Goal: Check status: Check status

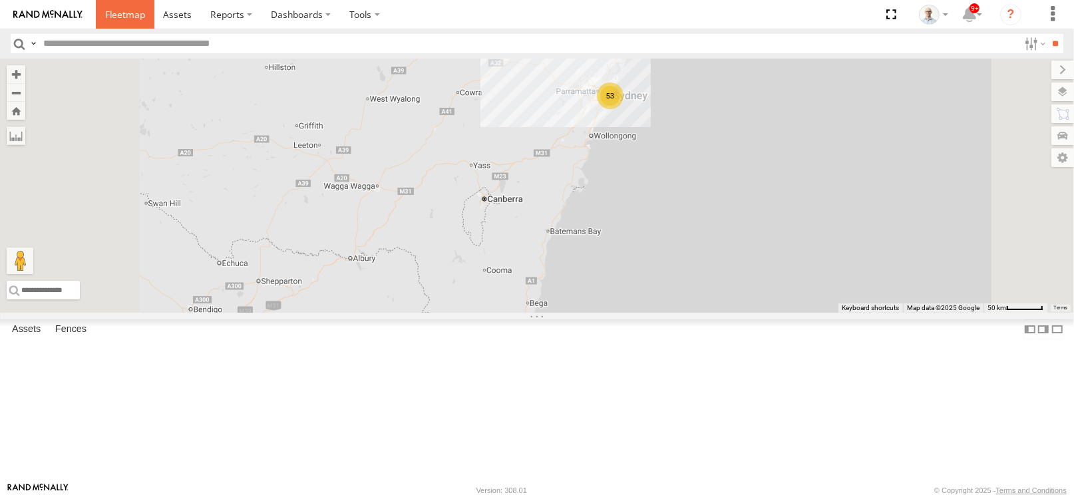
click at [132, 14] on span at bounding box center [125, 14] width 40 height 13
click at [603, 94] on div "22" at bounding box center [590, 80] width 27 height 27
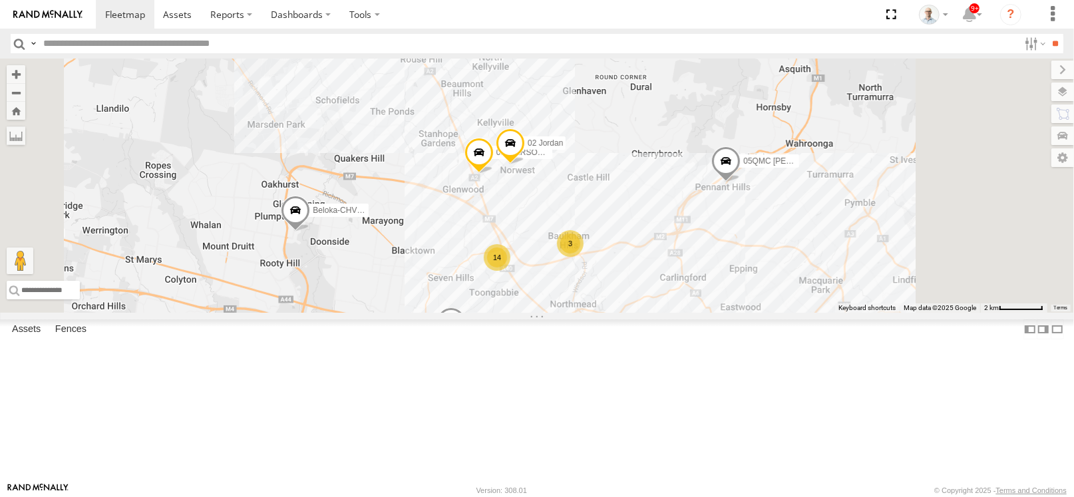
drag, startPoint x: 768, startPoint y: 301, endPoint x: 681, endPoint y: 189, distance: 141.7
click at [681, 189] on div "27QMC # KS75A 05QMC Jackson Beloka-CHV61N QMC Mercedes 28 QMC Nathan # 105 Tri …" at bounding box center [537, 186] width 1074 height 254
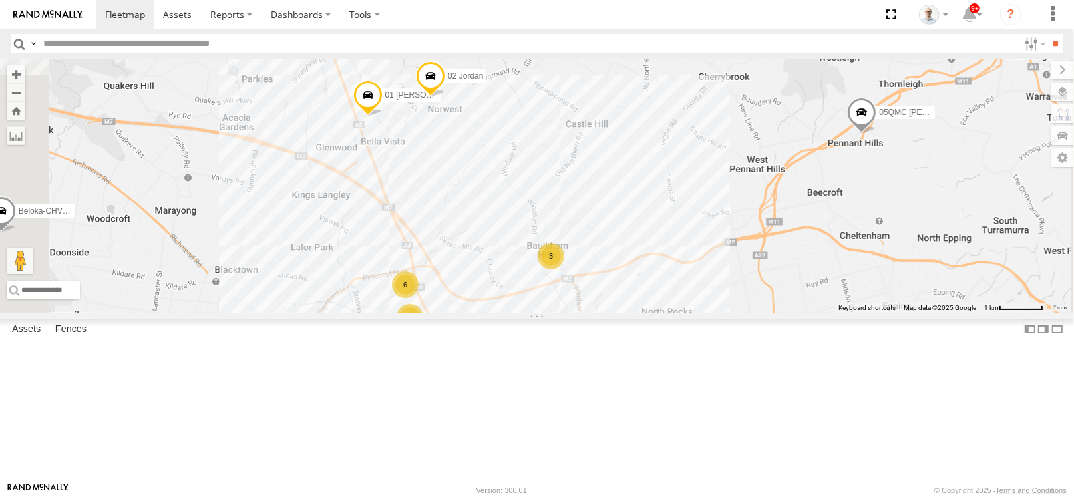
click at [593, 229] on div "27QMC # KS75A 05QMC Jackson Beloka-CHV61N QMC Mercedes 28 QMC Nathan # 105 Tri …" at bounding box center [537, 186] width 1074 height 254
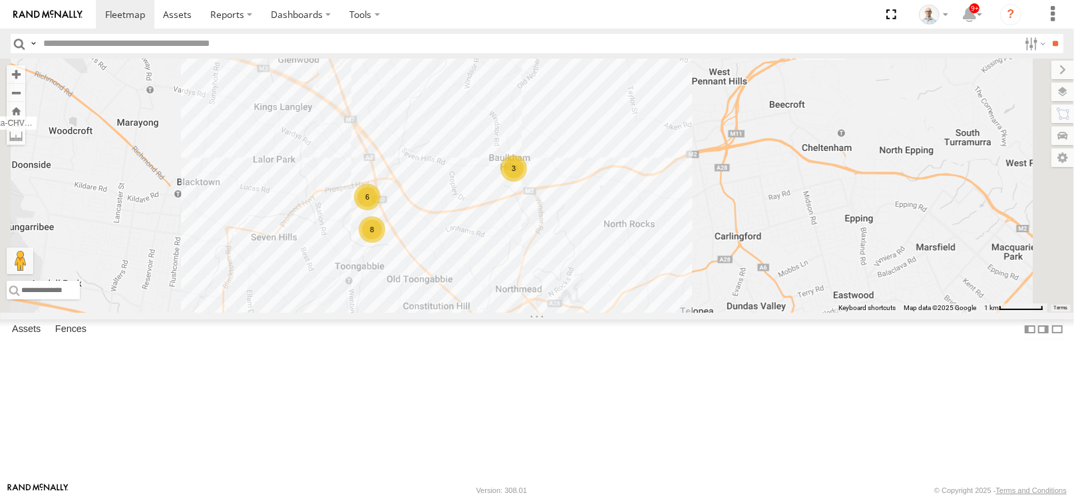
drag, startPoint x: 636, startPoint y: 251, endPoint x: 633, endPoint y: 241, distance: 10.3
click at [633, 241] on div "27QMC # KS75A 05QMC Jackson Beloka-CHV61N QMC Mercedes 28 QMC Nathan # 105 Tri …" at bounding box center [537, 186] width 1074 height 254
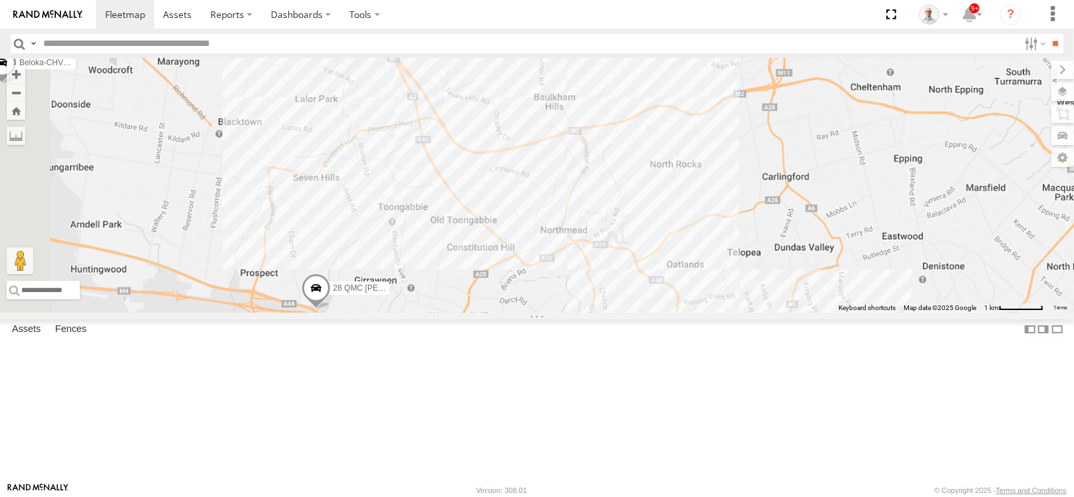
drag, startPoint x: 548, startPoint y: 391, endPoint x: 595, endPoint y: 294, distance: 107.7
click at [595, 294] on div "27QMC # KS75A 05QMC Jackson Beloka-CHV61N QMC Mercedes 28 QMC Nathan # 105 Tri …" at bounding box center [537, 186] width 1074 height 254
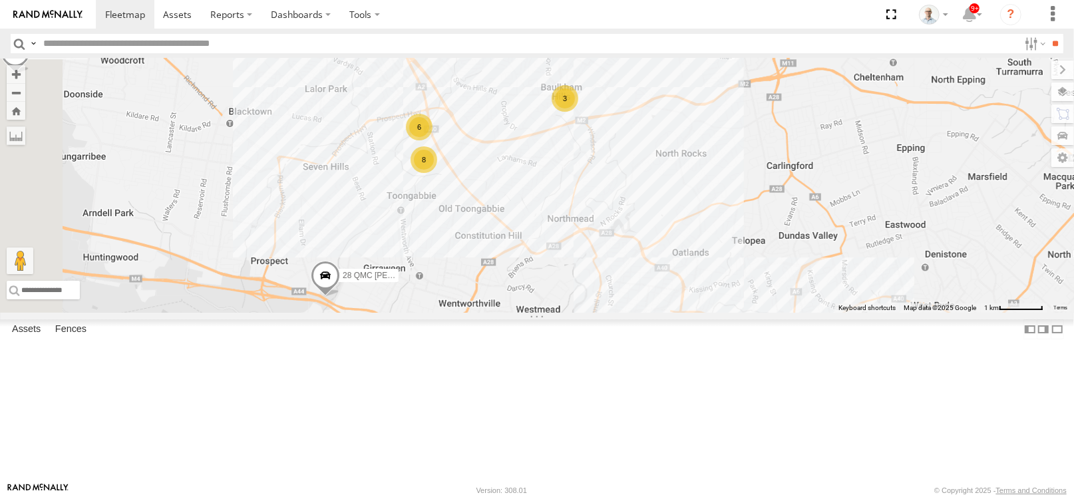
click at [581, 313] on div "27QMC # KS75A 05QMC Jackson Beloka-CHV61N QMC Mercedes 28 QMC Nathan # 105 Tri …" at bounding box center [537, 186] width 1074 height 254
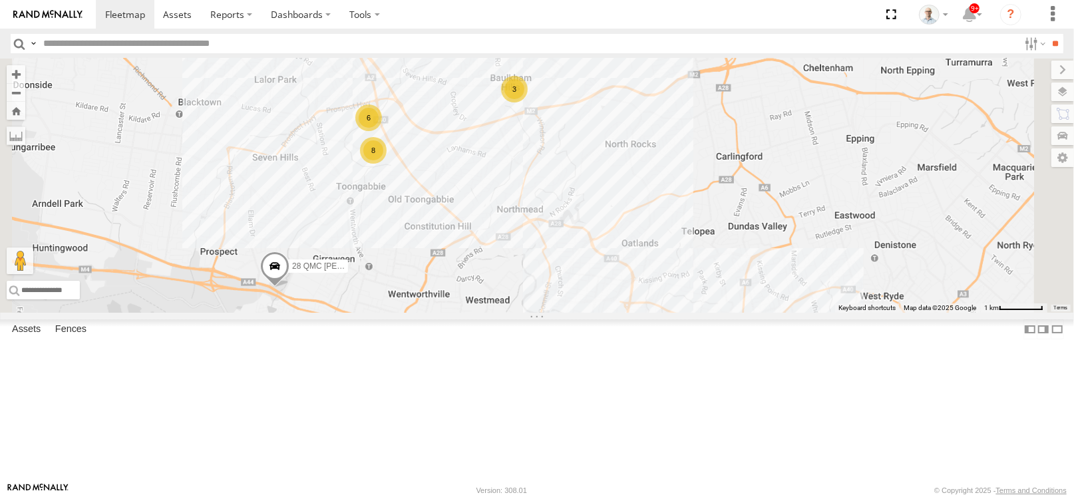
drag, startPoint x: 564, startPoint y: 182, endPoint x: 497, endPoint y: 162, distance: 69.3
click at [497, 162] on div "27QMC # KS75A 05QMC Jackson Beloka-CHV61N QMC Mercedes 28 QMC Nathan # 105 Tri …" at bounding box center [537, 186] width 1074 height 254
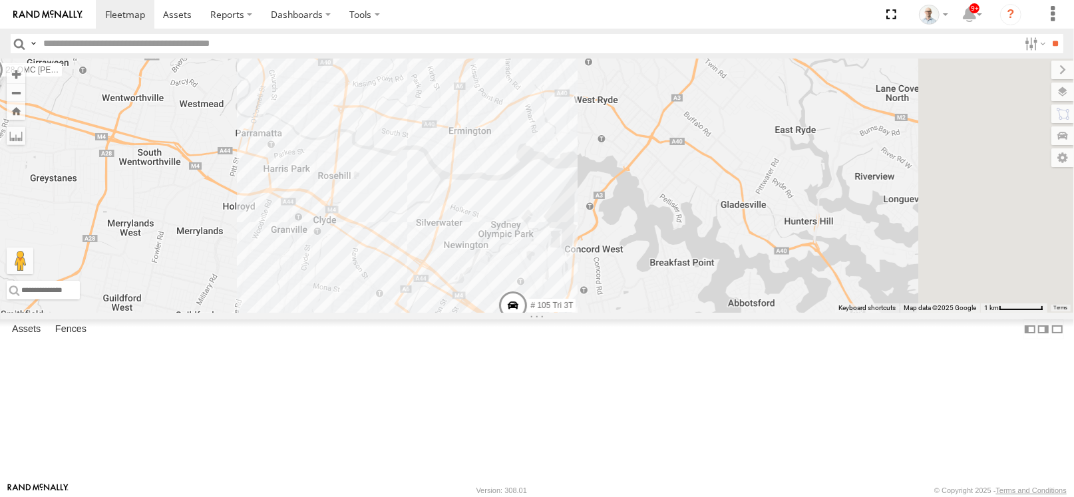
drag, startPoint x: 766, startPoint y: 286, endPoint x: 556, endPoint y: 108, distance: 275.2
click at [556, 108] on div "27QMC # KS75A 05QMC Jackson Beloka-CHV61N QMC Mercedes 28 QMC Nathan # 105 Tri …" at bounding box center [537, 186] width 1074 height 254
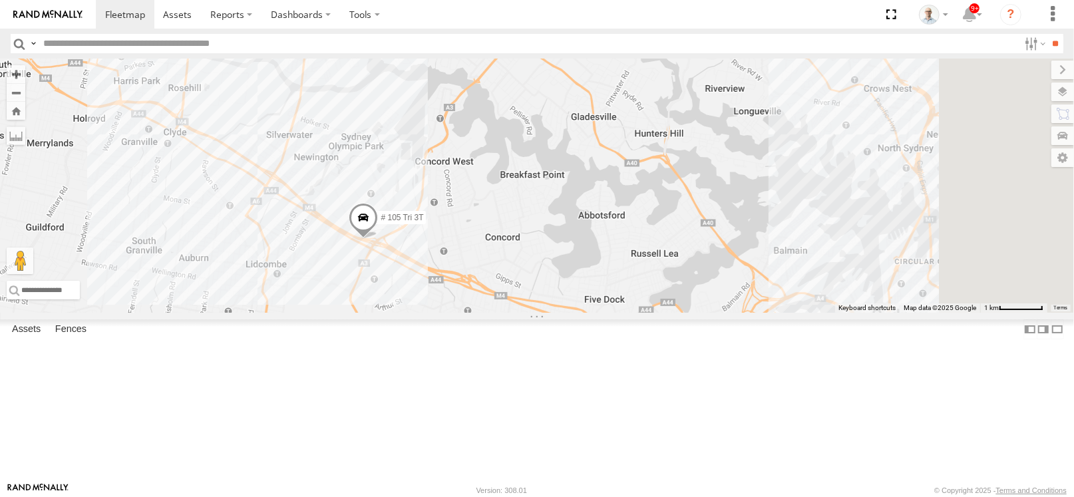
drag, startPoint x: 681, startPoint y: 251, endPoint x: 489, endPoint y: 136, distance: 224.4
click at [489, 136] on div "27QMC # KS75A 05QMC Jackson Beloka-CHV61N QMC Mercedes 28 QMC Nathan # 105 Tri …" at bounding box center [537, 186] width 1074 height 254
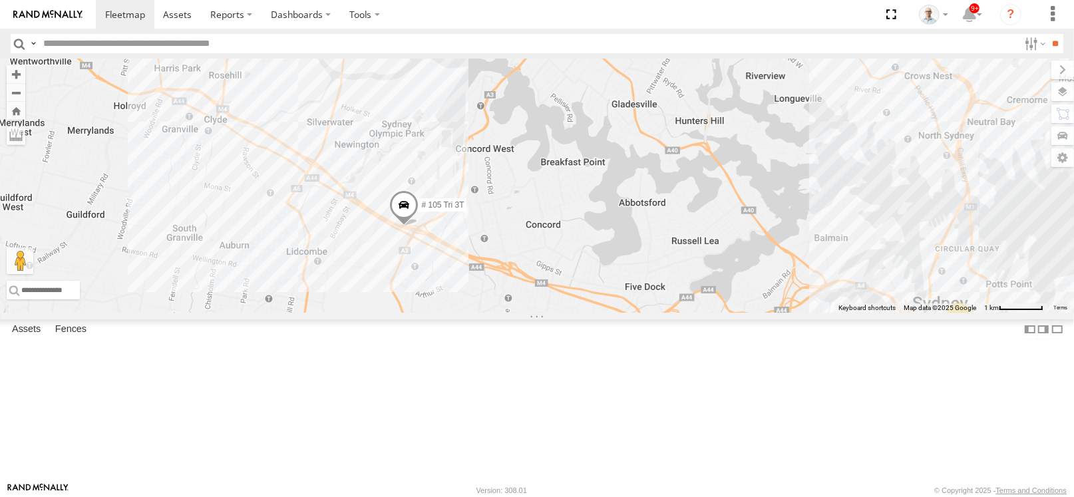
drag, startPoint x: 494, startPoint y: 192, endPoint x: 691, endPoint y: 268, distance: 211.0
click at [719, 267] on div "27QMC # KS75A 05QMC Jackson Beloka-CHV61N QMC Mercedes 28 QMC Nathan # 105 Tri …" at bounding box center [537, 186] width 1074 height 254
click at [417, 227] on span at bounding box center [402, 209] width 29 height 36
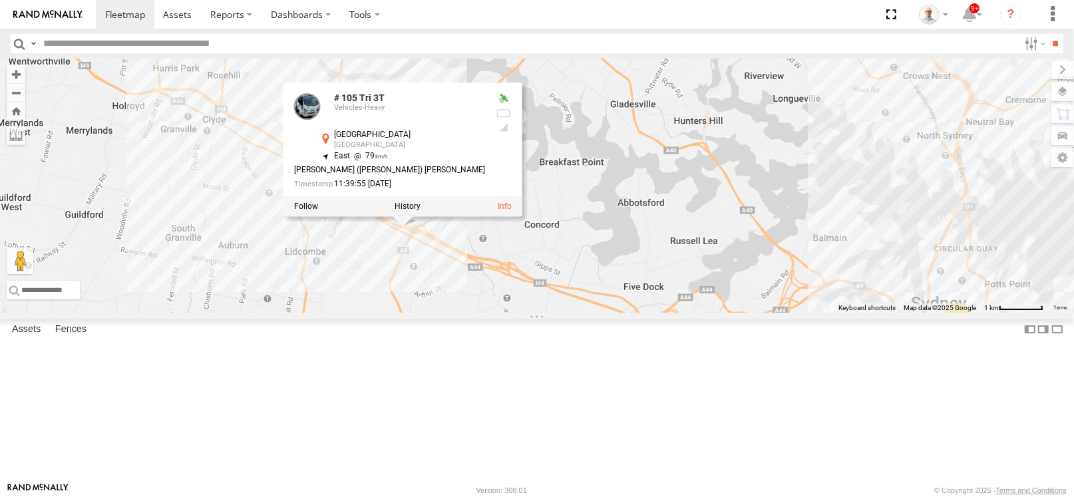
click at [721, 313] on div "27QMC # KS75A 05QMC Jackson Beloka-CHV61N QMC Mercedes 28 QMC Nathan # 105 Tri …" at bounding box center [537, 186] width 1074 height 254
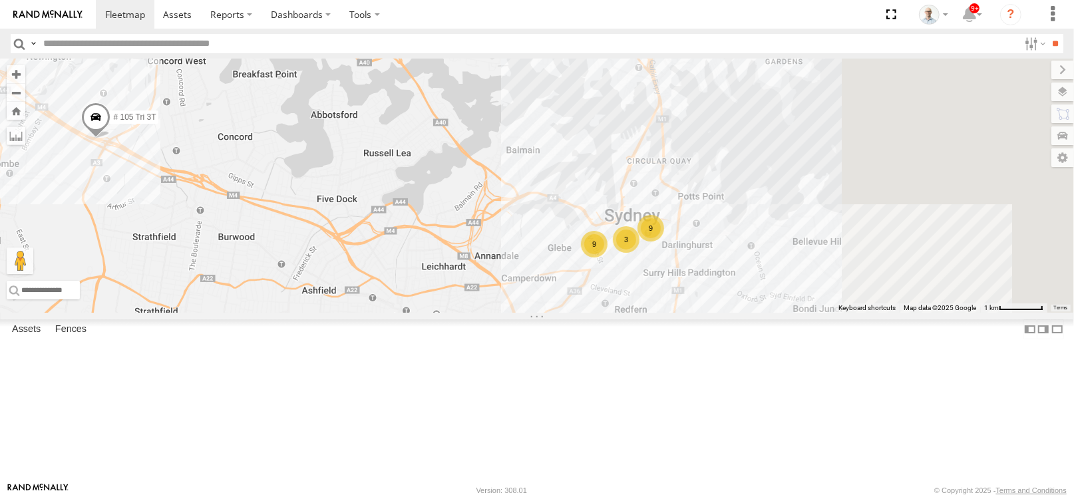
drag, startPoint x: 735, startPoint y: 342, endPoint x: 420, endPoint y: 250, distance: 327.8
click at [420, 250] on div "27QMC # KS75A 05QMC Jackson Beloka-CHV61N QMC Mercedes 28 QMC Nathan # 105 Tri …" at bounding box center [537, 186] width 1074 height 254
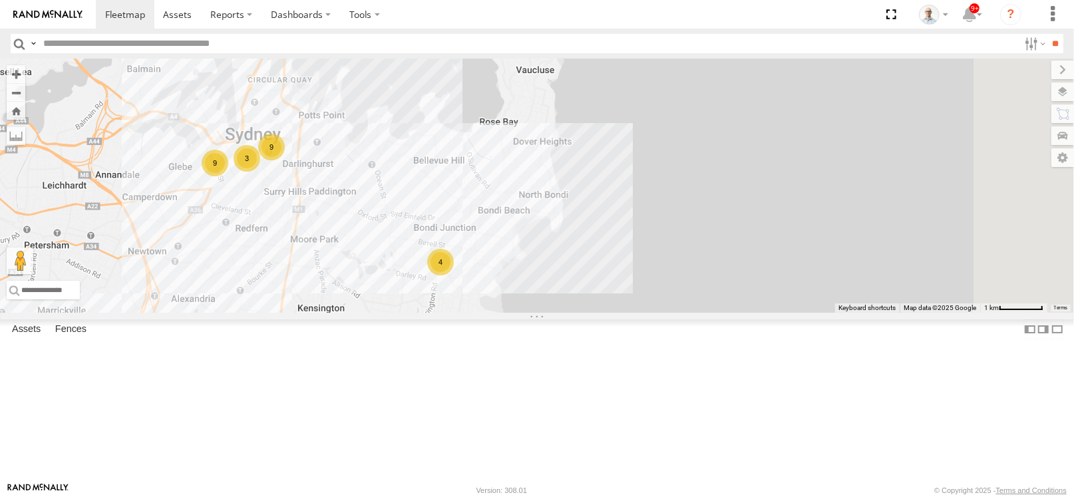
drag, startPoint x: 704, startPoint y: 301, endPoint x: 762, endPoint y: 335, distance: 67.7
click at [762, 313] on div "27QMC # KS75A 05QMC Jackson Beloka-CHV61N QMC Mercedes 28 QMC Nathan # 105 Tri …" at bounding box center [537, 186] width 1074 height 254
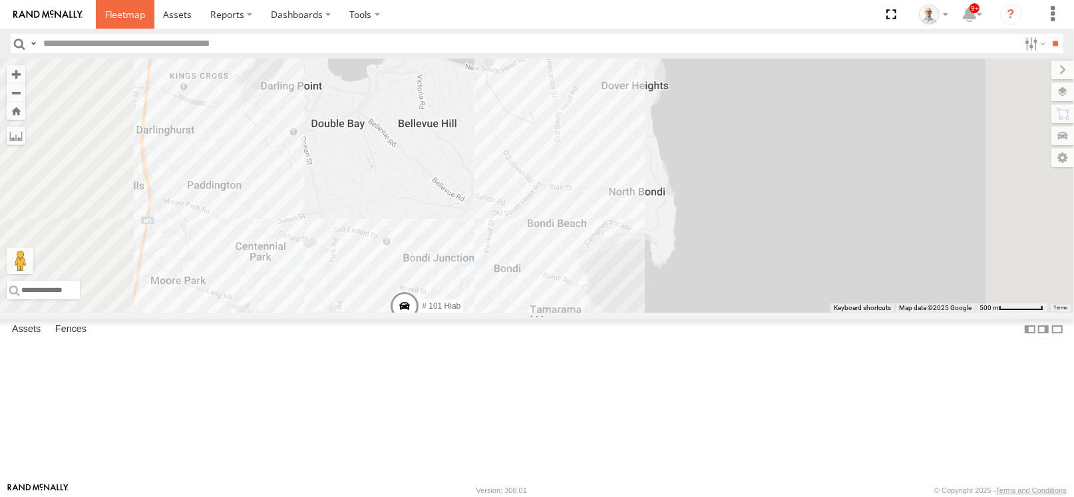
click at [130, 23] on link at bounding box center [125, 14] width 59 height 29
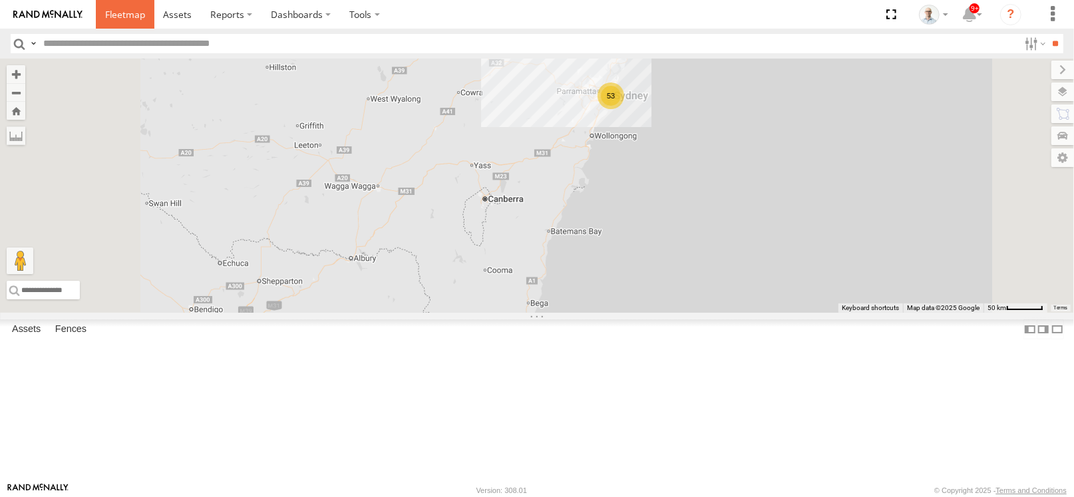
click at [124, 14] on span at bounding box center [125, 14] width 40 height 13
click at [602, 94] on div "22" at bounding box center [589, 80] width 27 height 27
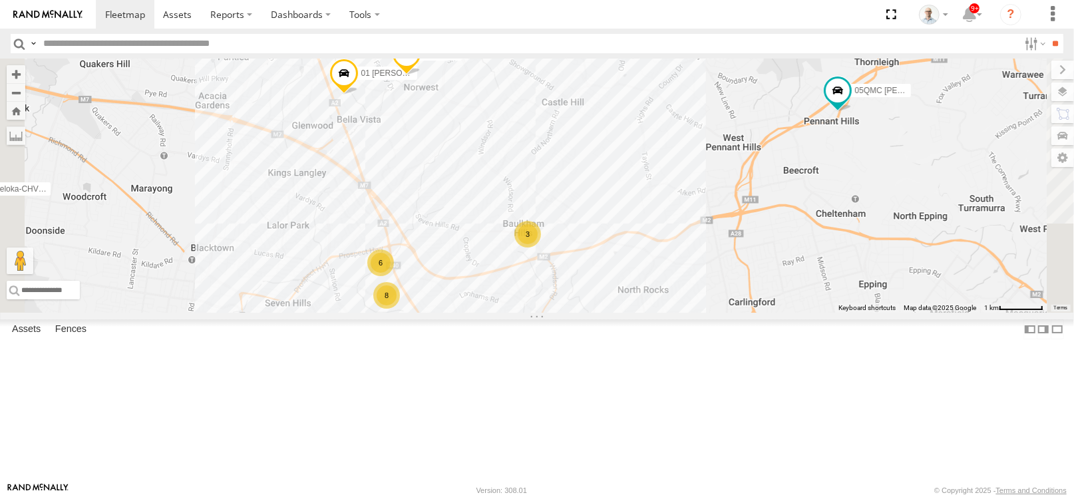
drag, startPoint x: 635, startPoint y: 383, endPoint x: 760, endPoint y: 256, distance: 177.4
click at [760, 256] on div "27QMC # KS75A 05QMC [PERSON_NAME] Beloka-CHV61N QMC Mercedes 28 QMC [PERSON_NAM…" at bounding box center [537, 186] width 1074 height 254
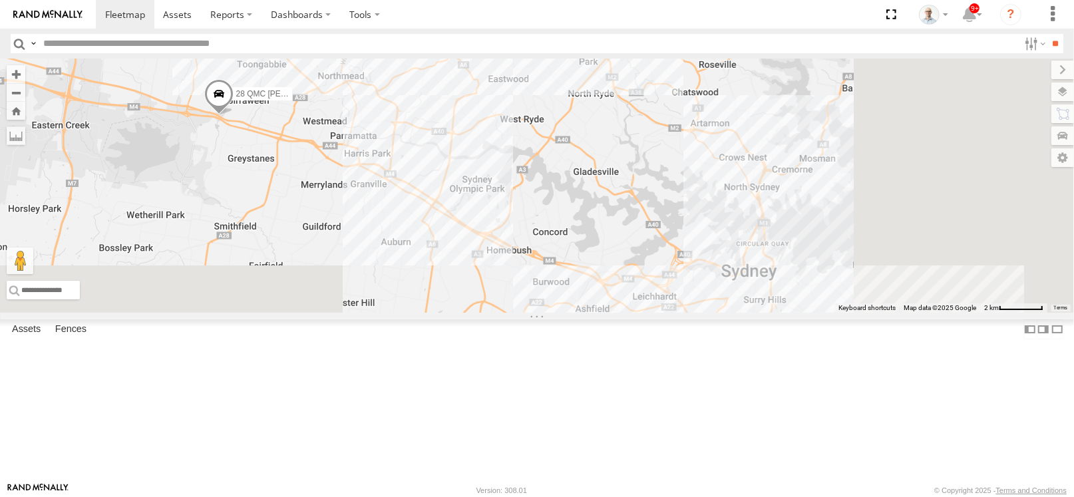
drag, startPoint x: 734, startPoint y: 304, endPoint x: 463, endPoint y: 86, distance: 347.4
click at [463, 86] on div "27QMC # KS75A 05QMC Jackson Beloka-CHV61N QMC Mercedes 28 QMC Nathan 01 Lyndon …" at bounding box center [537, 186] width 1074 height 254
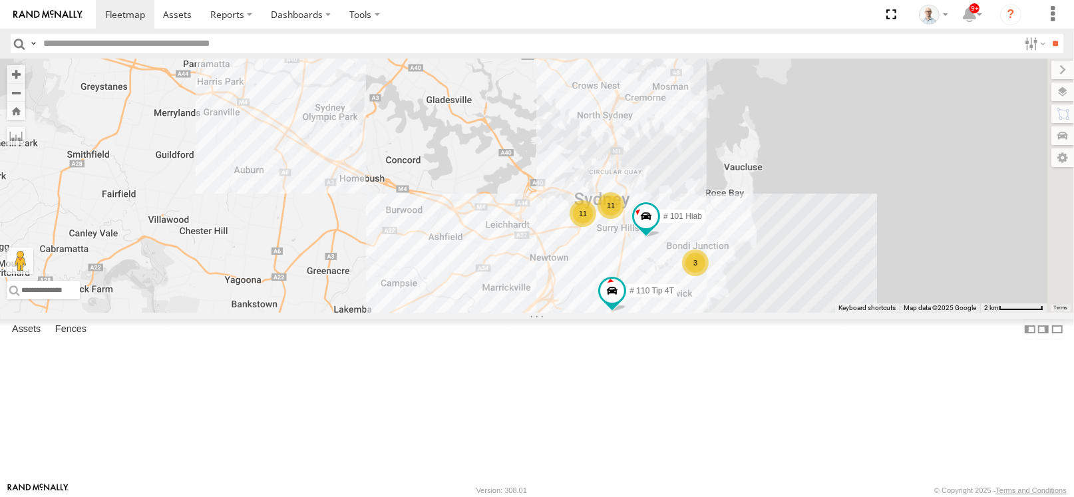
click at [624, 219] on div "11" at bounding box center [610, 205] width 27 height 27
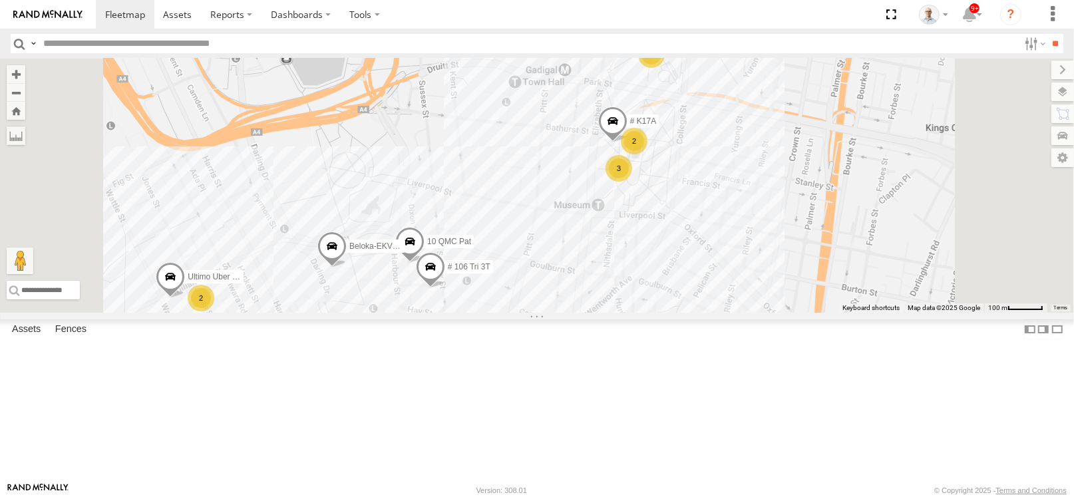
drag, startPoint x: 701, startPoint y: 307, endPoint x: 705, endPoint y: 285, distance: 22.3
click at [705, 285] on div "27QMC # KS75A 05QMC Jackson Beloka-CHV61N QMC Mercedes 28 QMC Nathan 01 Lyndon …" at bounding box center [537, 186] width 1074 height 254
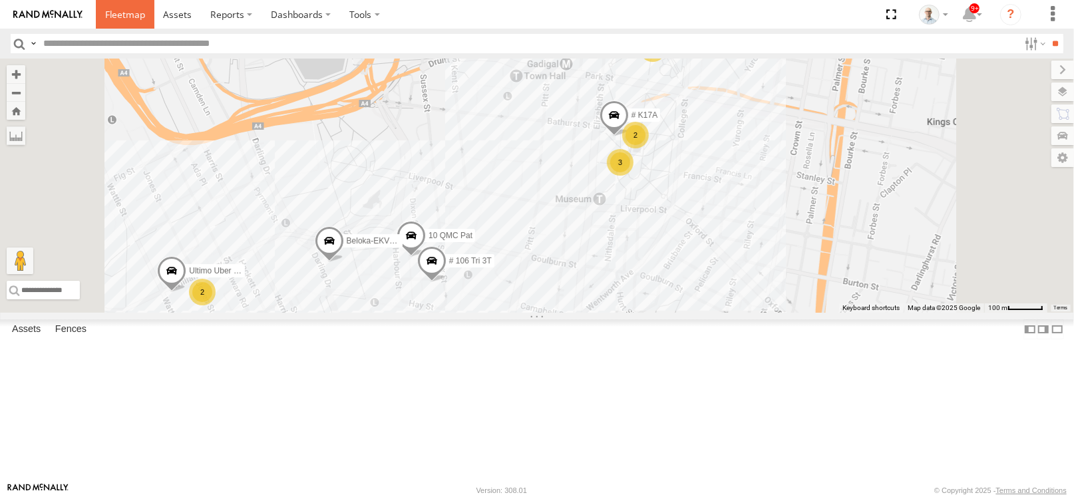
click at [141, 21] on link at bounding box center [125, 14] width 59 height 29
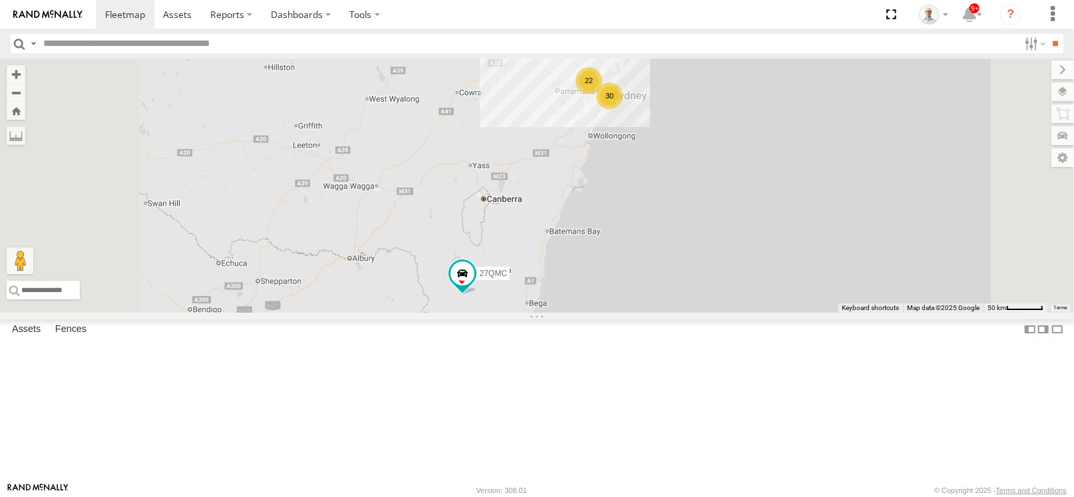
click at [602, 94] on div "22" at bounding box center [589, 80] width 27 height 27
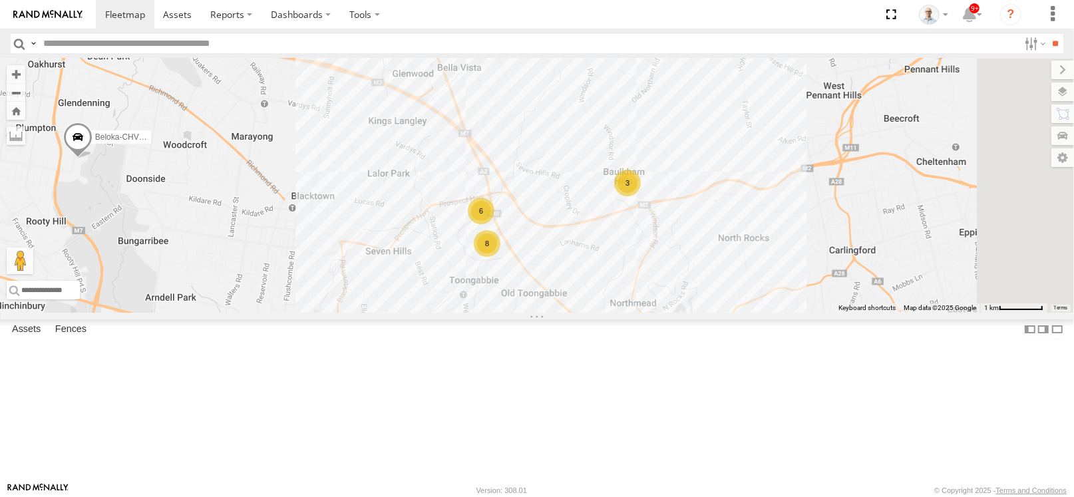
drag, startPoint x: 750, startPoint y: 206, endPoint x: 679, endPoint y: 192, distance: 72.7
click at [679, 192] on div "27QMC # KS75A 05QMC Jackson Beloka-CHV61N QMC Mercedes 28 QMC Nathan 01 Lyndon …" at bounding box center [537, 186] width 1074 height 254
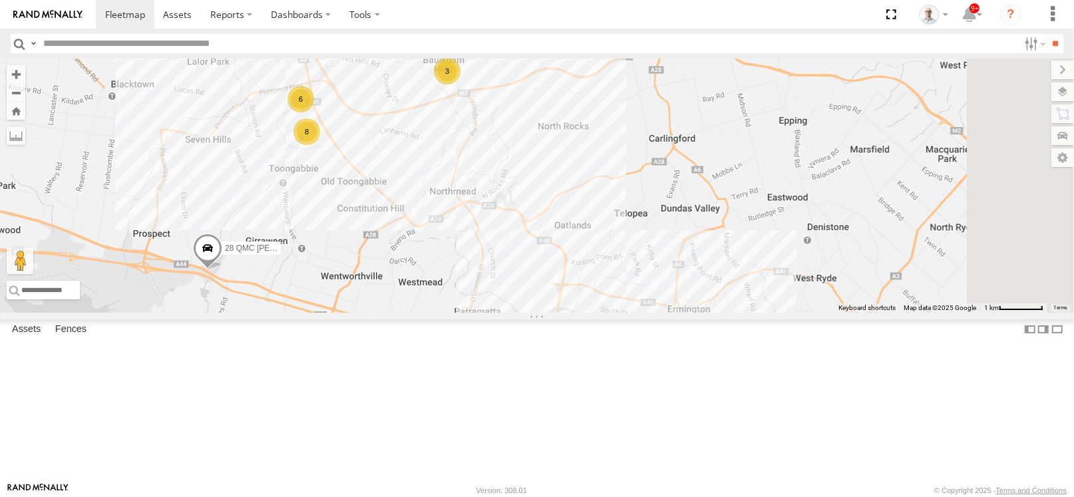
drag, startPoint x: 780, startPoint y: 329, endPoint x: 616, endPoint y: 219, distance: 197.6
click at [616, 219] on div "27QMC # KS75A 05QMC Jackson Beloka-CHV61N QMC Mercedes 28 QMC Nathan 01 Lyndon …" at bounding box center [537, 186] width 1074 height 254
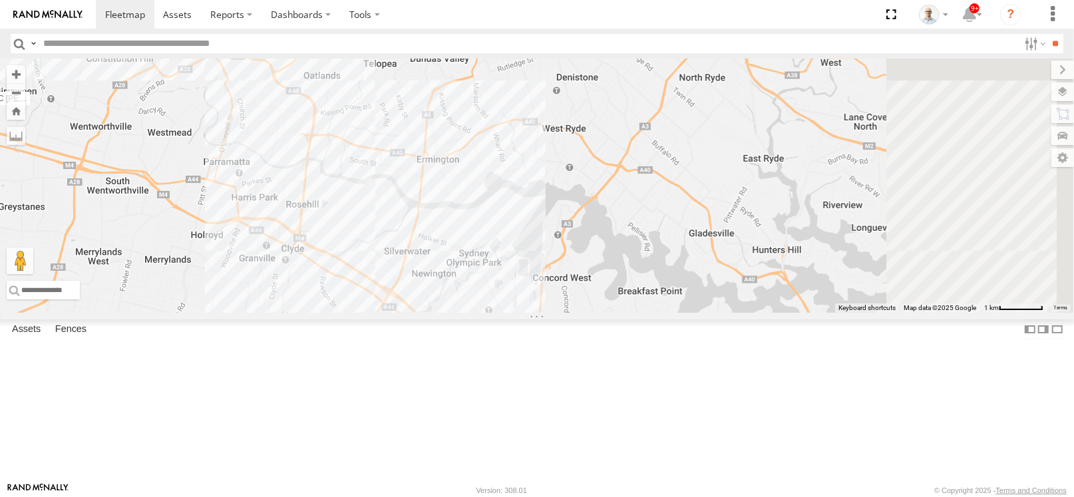
drag, startPoint x: 805, startPoint y: 280, endPoint x: 542, endPoint y: 124, distance: 306.0
click at [542, 124] on div "27QMC # KS75A 05QMC Jackson Beloka-CHV61N QMC Mercedes 28 QMC Nathan 01 Lyndon …" at bounding box center [537, 186] width 1074 height 254
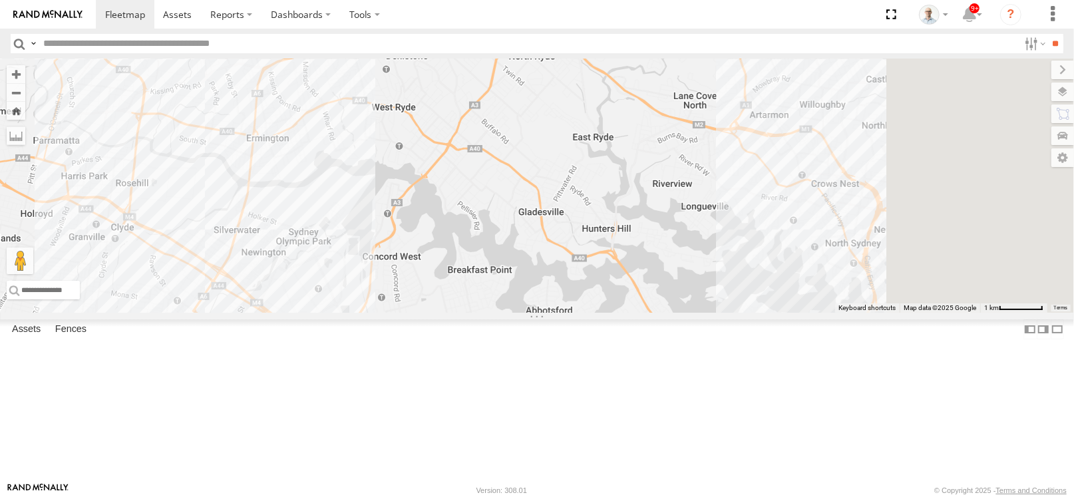
drag, startPoint x: 767, startPoint y: 246, endPoint x: 723, endPoint y: 294, distance: 65.4
click at [539, 223] on div "27QMC # KS75A 05QMC Jackson Beloka-CHV61N QMC Mercedes 28 QMC Nathan 01 Lyndon …" at bounding box center [537, 186] width 1074 height 254
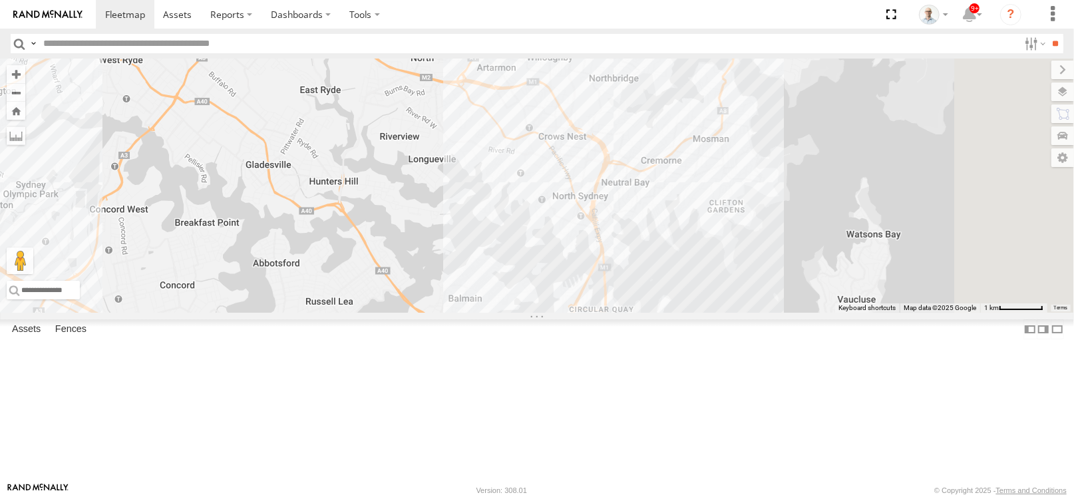
drag, startPoint x: 727, startPoint y: 299, endPoint x: 608, endPoint y: 262, distance: 124.6
click at [608, 262] on div "27QMC # KS75A 05QMC Jackson Beloka-CHV61N QMC Mercedes 28 QMC Nathan 01 Lyndon …" at bounding box center [537, 186] width 1074 height 254
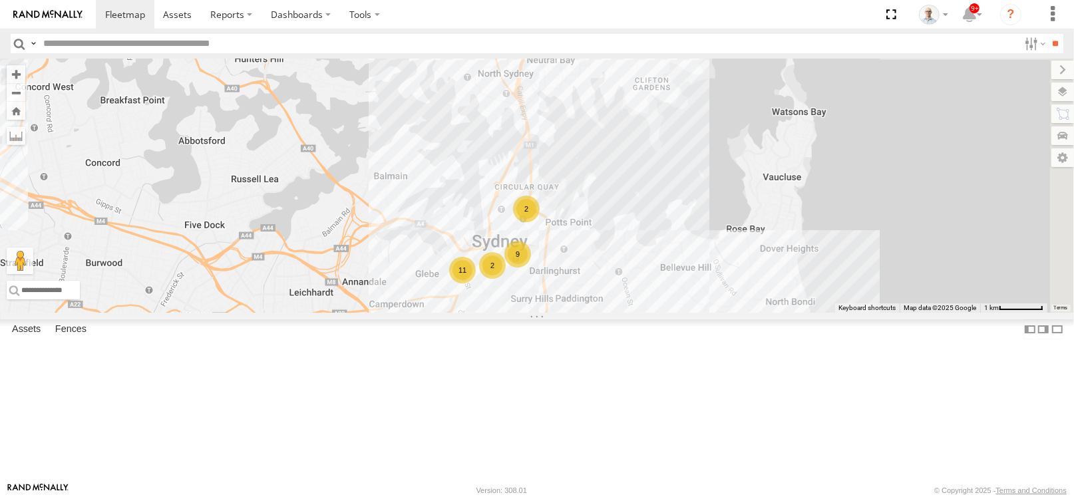
drag, startPoint x: 804, startPoint y: 325, endPoint x: 764, endPoint y: 214, distance: 118.7
click at [766, 209] on div "27QMC # KS75A 05QMC Jackson Beloka-CHV61N QMC Mercedes 28 QMC Nathan 01 Lyndon …" at bounding box center [537, 186] width 1074 height 254
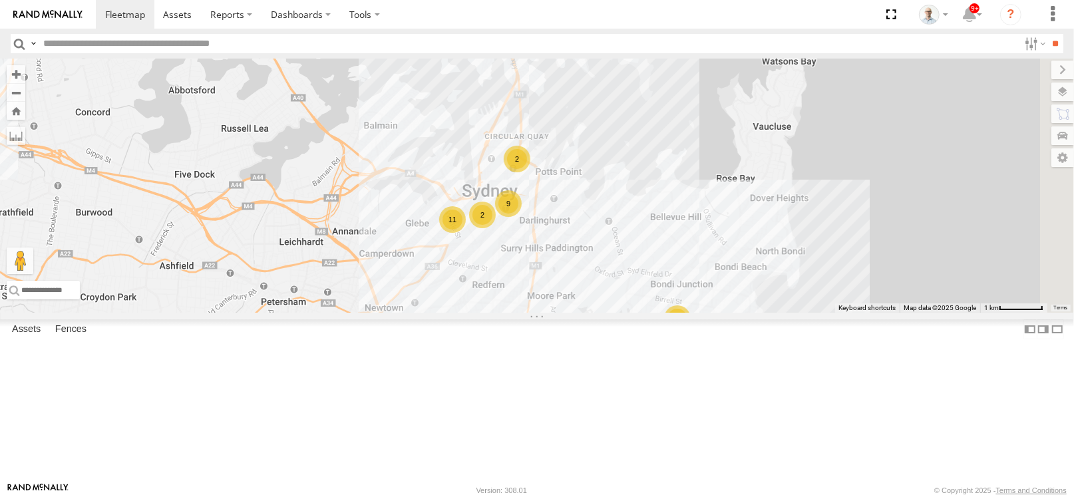
click at [466, 233] on div "11" at bounding box center [452, 219] width 27 height 27
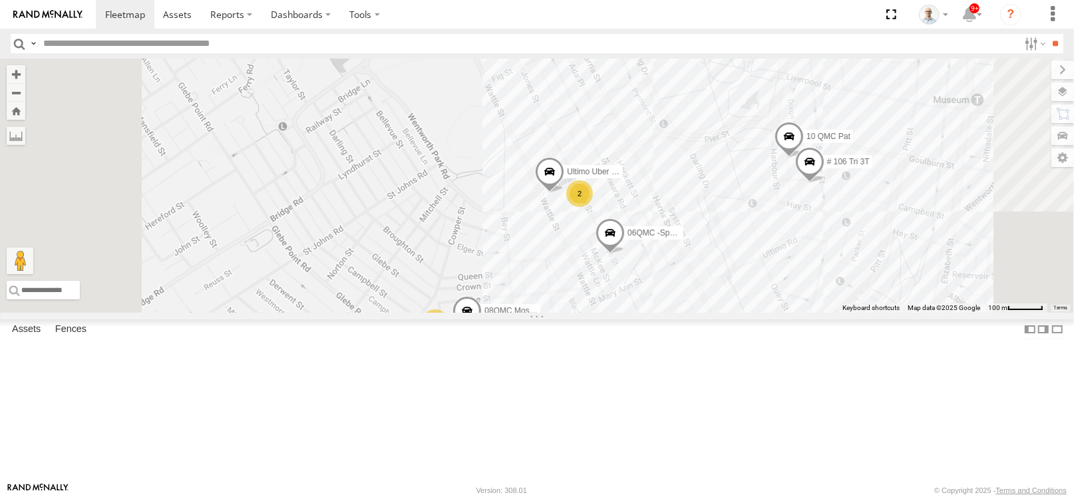
click at [593, 207] on div "2" at bounding box center [579, 193] width 27 height 27
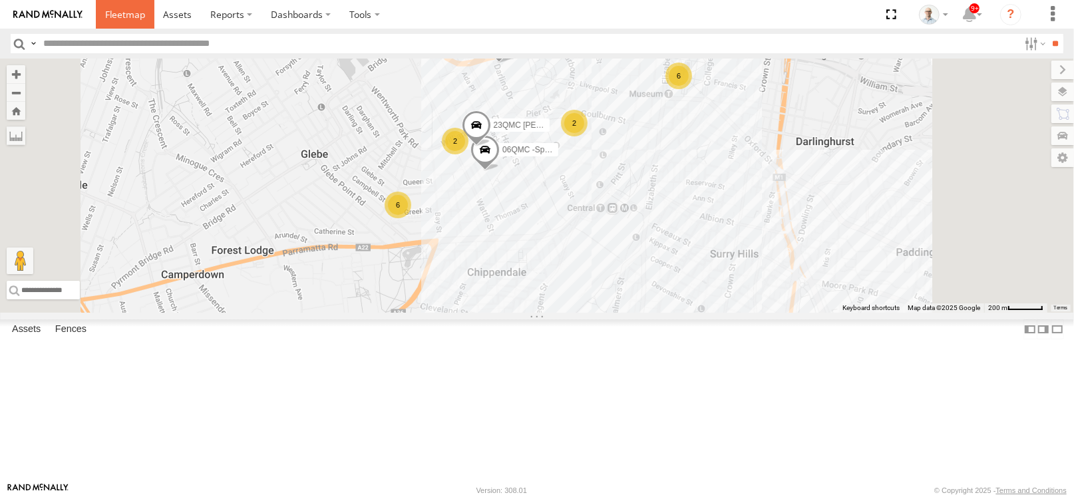
click at [100, 17] on link at bounding box center [125, 14] width 59 height 29
